Goal: Transaction & Acquisition: Purchase product/service

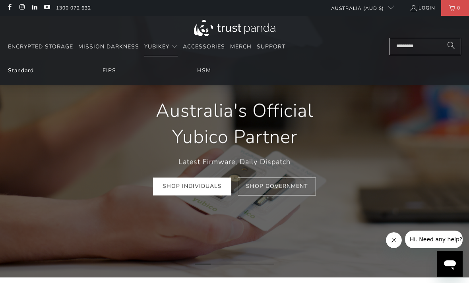
click at [11, 71] on link "Standard" at bounding box center [21, 71] width 26 height 8
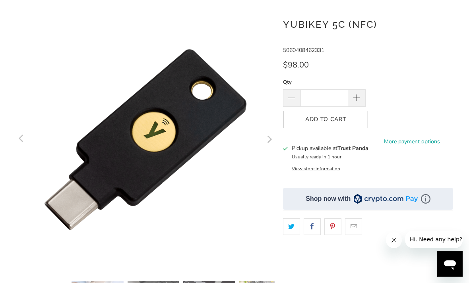
scroll to position [87, 0]
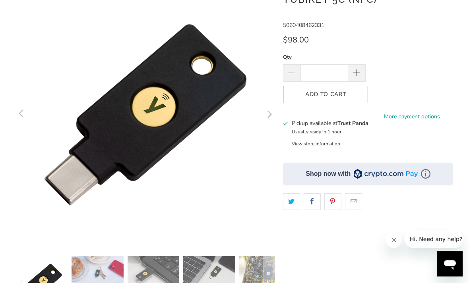
click at [298, 146] on button "View store information" at bounding box center [316, 144] width 48 height 6
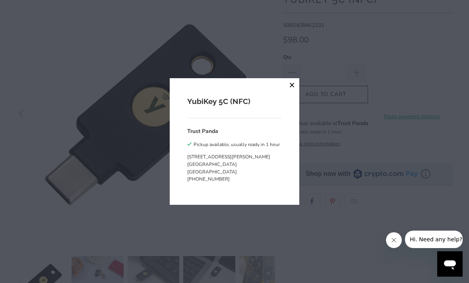
click at [292, 93] on button "close" at bounding box center [292, 85] width 14 height 14
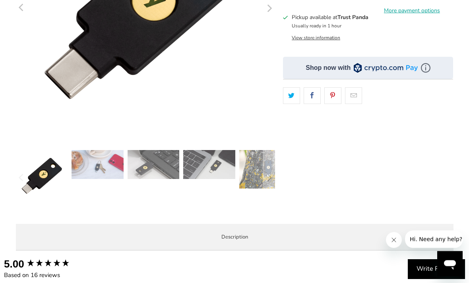
scroll to position [88, 0]
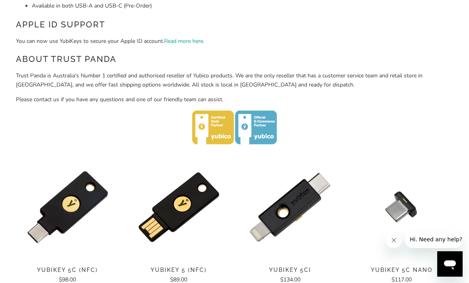
scroll to position [532, 0]
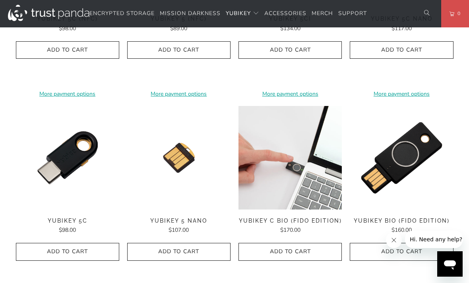
click at [295, 162] on img at bounding box center [289, 157] width 103 height 103
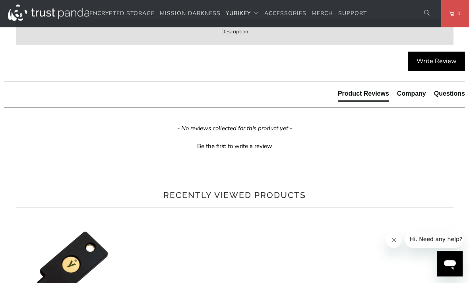
scroll to position [399, 0]
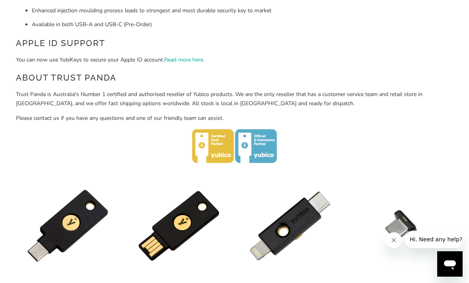
scroll to position [288, 0]
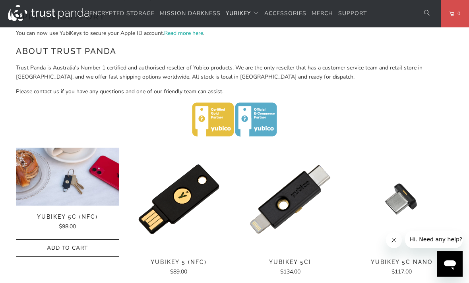
click at [89, 162] on img at bounding box center [67, 177] width 103 height 58
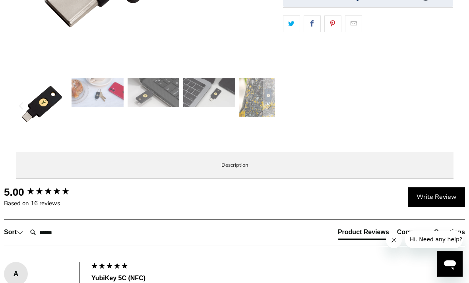
scroll to position [336, 0]
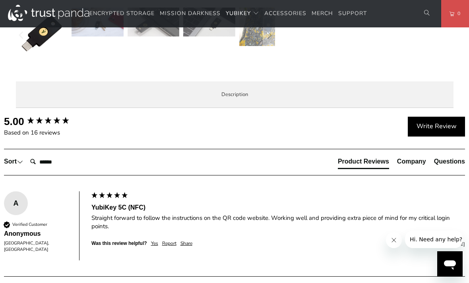
click at [0, 0] on span "Local Service & Support" at bounding box center [0, 0] width 0 height 0
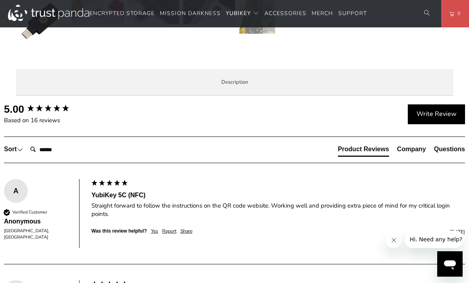
click at [0, 0] on link "work with [PERSON_NAME]." at bounding box center [0, 0] width 0 height 0
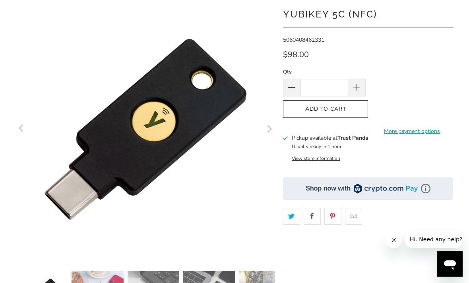
scroll to position [0, 0]
